Goal: Information Seeking & Learning: Learn about a topic

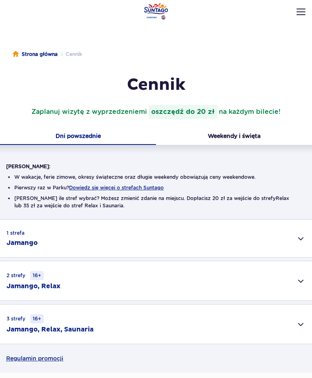
scroll to position [208, 0]
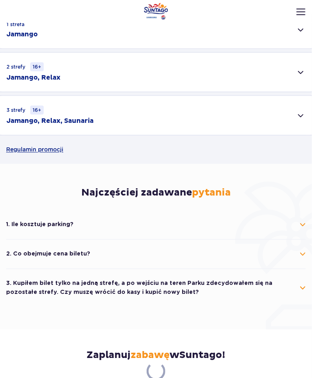
click at [302, 33] on header "Godziny otwarcia pl PL EN UA Moje konto Zarządzaj biletami Aktualny ruch w park…" at bounding box center [156, 32] width 312 height 36
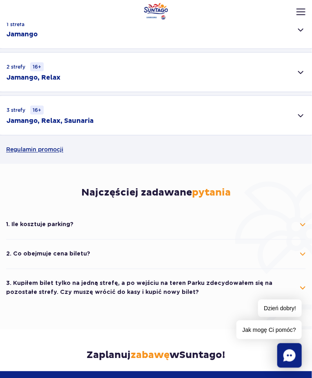
click at [302, 33] on header "Godziny otwarcia pl PL EN UA Moje konto Zarządzaj biletami Aktualny ruch w park…" at bounding box center [156, 32] width 312 height 36
click at [301, 31] on header "Godziny otwarcia pl PL EN UA Moje konto Zarządzaj biletami Aktualny ruch w park…" at bounding box center [156, 32] width 312 height 36
click at [303, 26] on header "Godziny otwarcia pl PL EN UA Moje konto Zarządzaj biletami Aktualny ruch w park…" at bounding box center [156, 32] width 312 height 36
click at [297, 29] on header "Godziny otwarcia pl PL EN UA Moje konto Zarządzaj biletami Aktualny ruch w park…" at bounding box center [156, 32] width 312 height 36
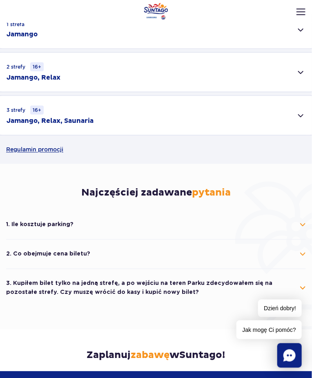
click at [288, 29] on header "Godziny otwarcia pl PL EN UA Moje konto Zarządzaj biletami Aktualny ruch w park…" at bounding box center [156, 32] width 312 height 36
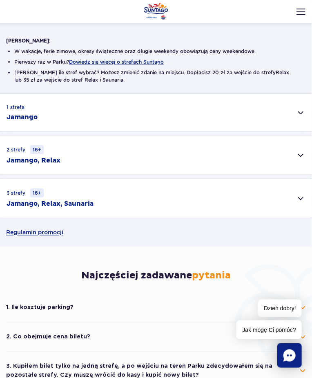
scroll to position [125, 0]
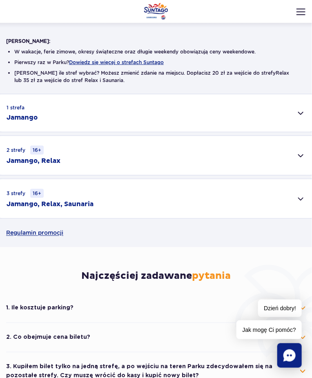
click at [297, 111] on div "1 strefa Jamango" at bounding box center [156, 113] width 312 height 38
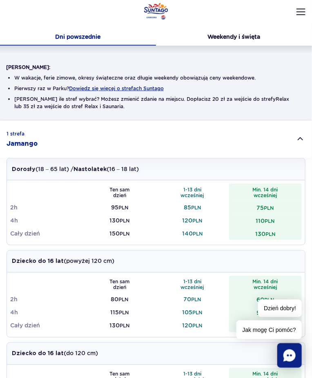
scroll to position [45, 0]
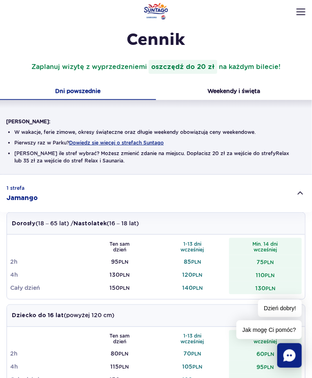
click at [250, 86] on button "Weekendy i święta" at bounding box center [234, 92] width 156 height 16
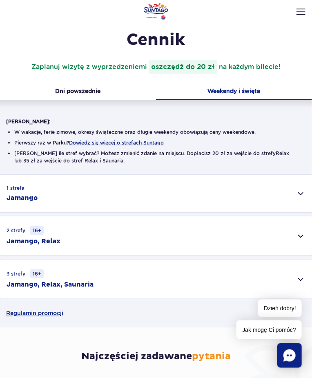
click at [299, 192] on div "1 strefa Jamango" at bounding box center [156, 194] width 312 height 38
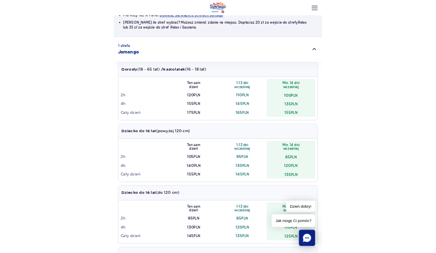
scroll to position [166, 0]
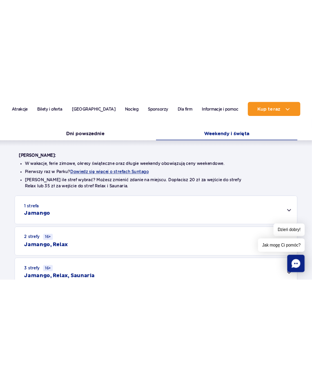
scroll to position [273, 0]
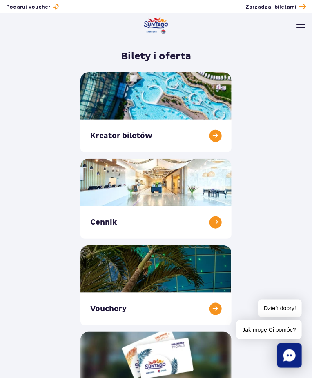
click at [212, 223] on link at bounding box center [155, 199] width 151 height 80
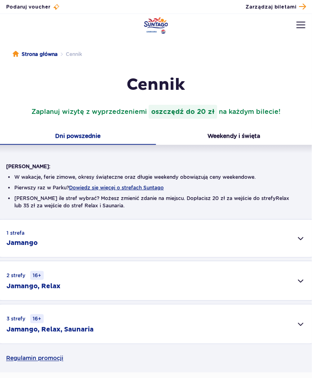
click at [257, 137] on button "Weekendy i święta" at bounding box center [234, 136] width 156 height 16
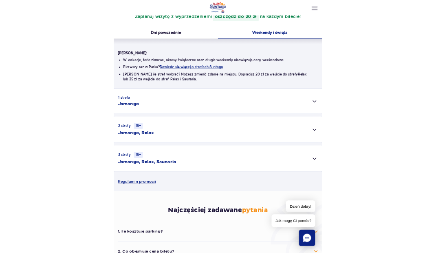
scroll to position [85, 0]
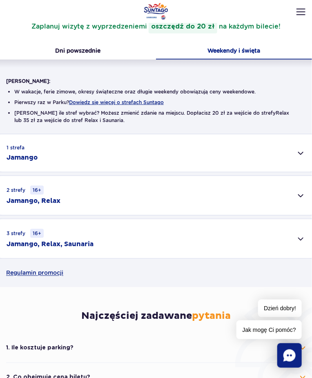
click at [298, 155] on div "1 strefa Jamango" at bounding box center [156, 153] width 312 height 38
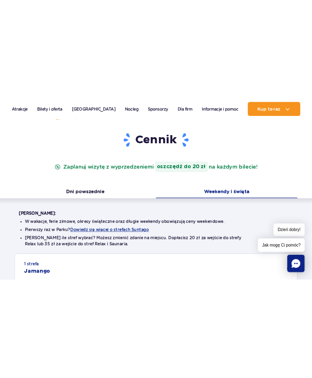
scroll to position [124, 0]
